Goal: Navigation & Orientation: Find specific page/section

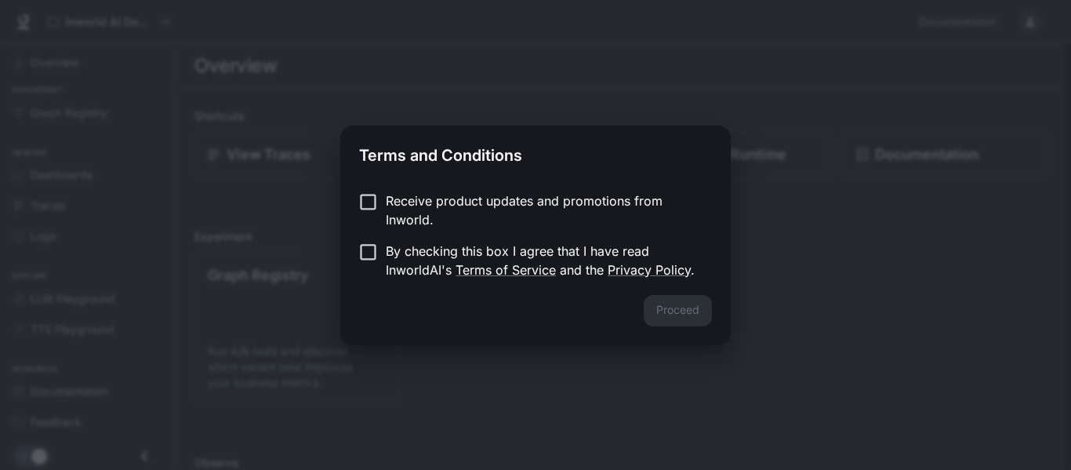
click at [525, 202] on p "Receive product updates and promotions from Inworld." at bounding box center [543, 210] width 314 height 38
click at [503, 257] on p "By checking this box I agree that I have read InworldAI's Terms of Service and …" at bounding box center [543, 261] width 314 height 38
click at [683, 304] on button "Proceed" at bounding box center [678, 310] width 68 height 31
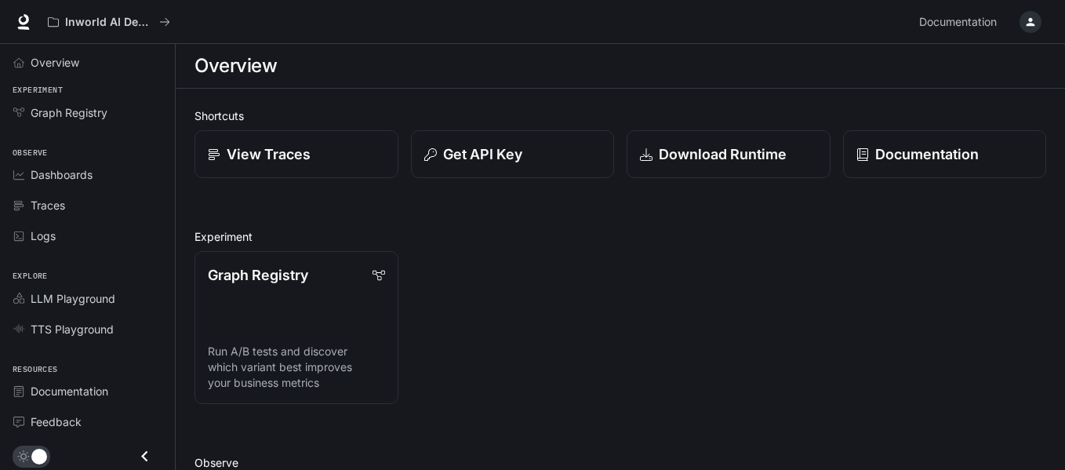
click at [1027, 22] on icon "button" at bounding box center [1030, 22] width 13 height 13
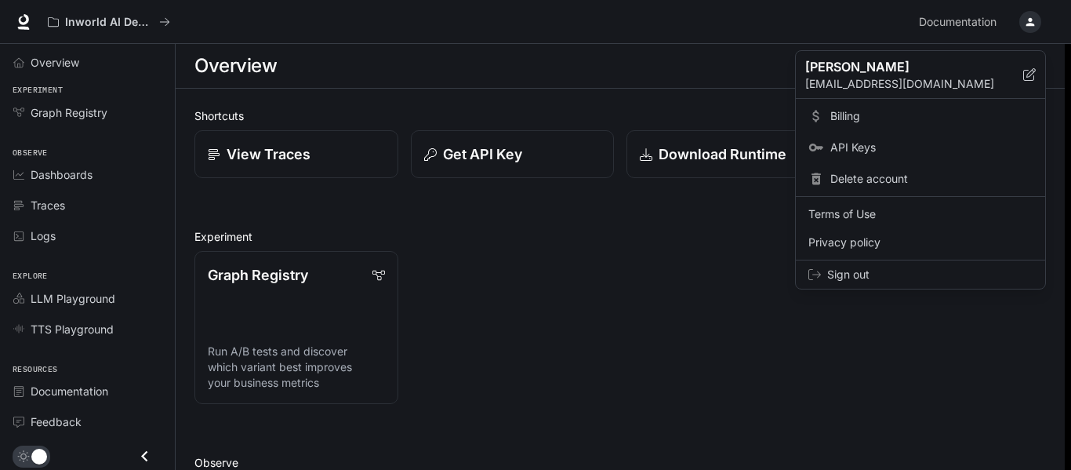
click at [72, 60] on div at bounding box center [535, 235] width 1071 height 470
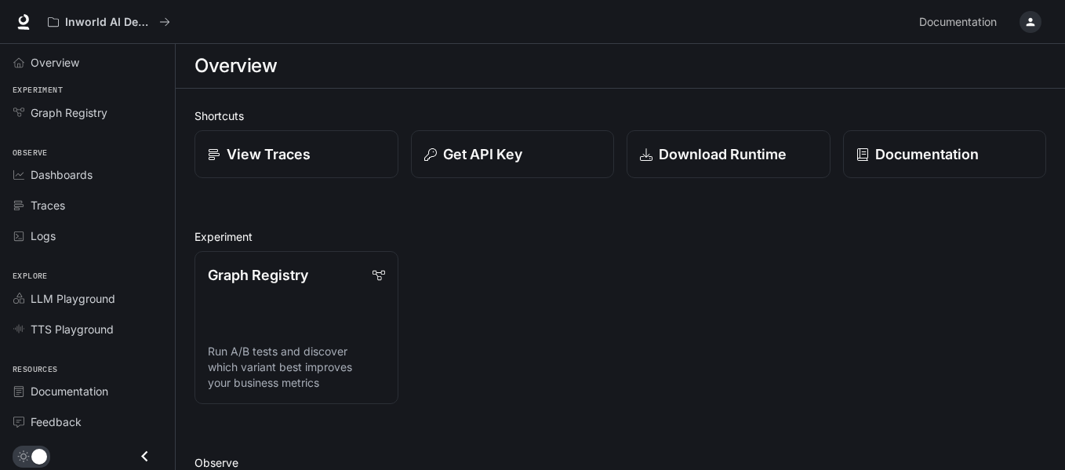
click at [72, 60] on span "Overview" at bounding box center [55, 62] width 49 height 16
click at [24, 20] on icon at bounding box center [24, 22] width 16 height 16
